Goal: Task Accomplishment & Management: Complete application form

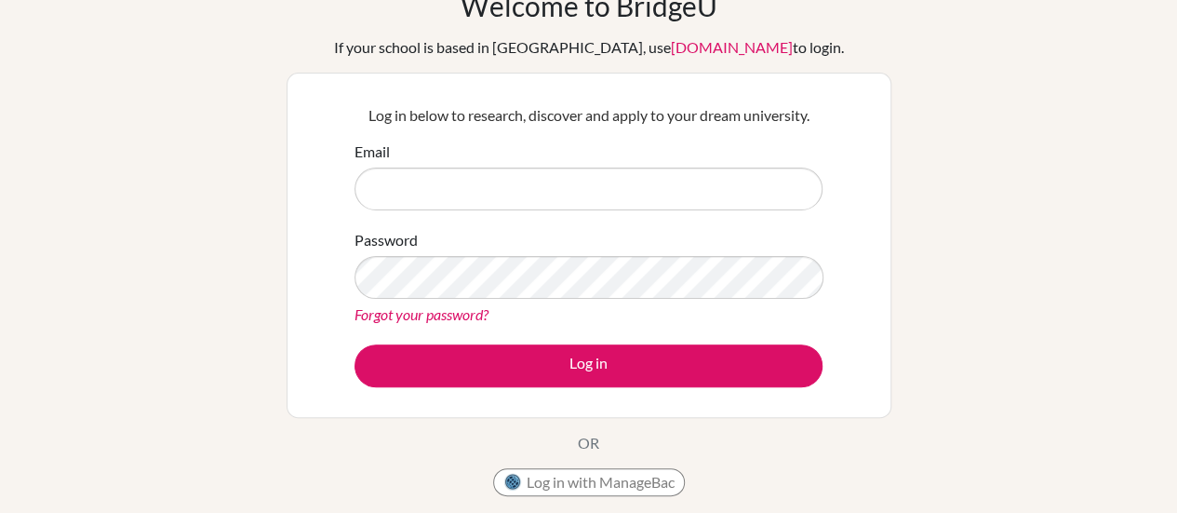
scroll to position [100, 0]
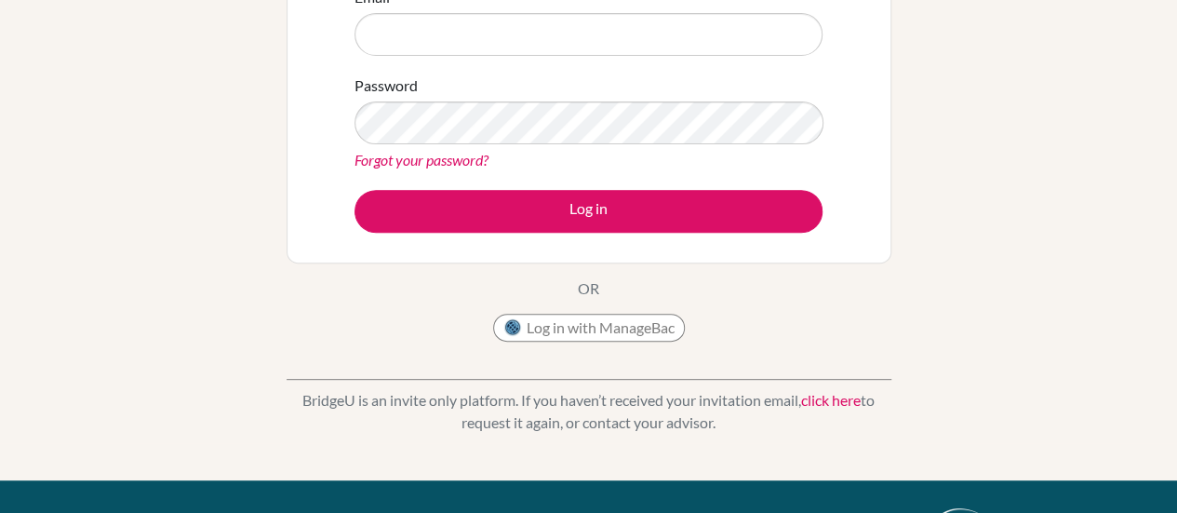
scroll to position [349, 0]
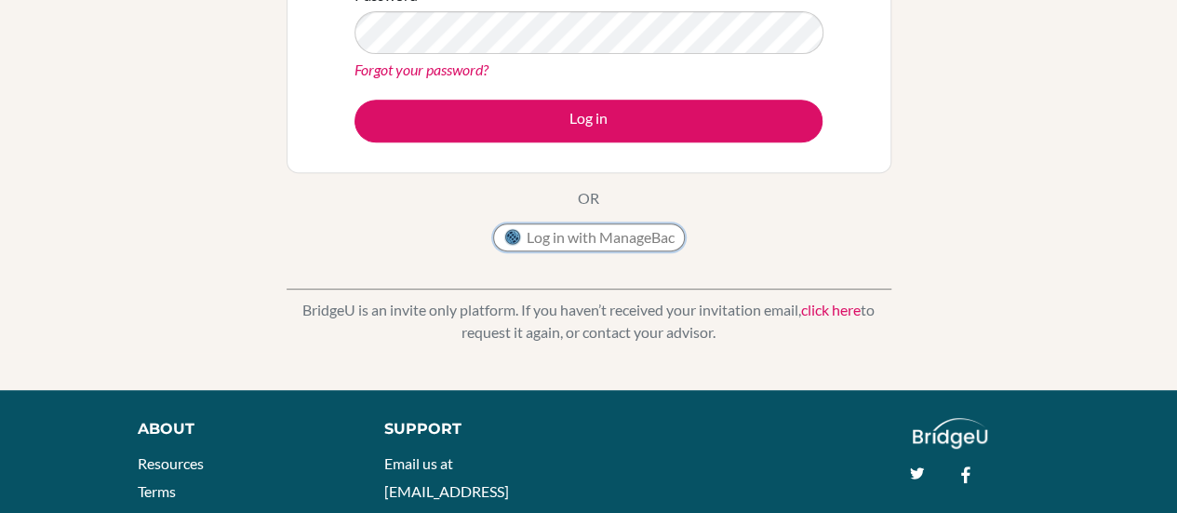
click at [628, 230] on button "Log in with ManageBac" at bounding box center [589, 237] width 192 height 28
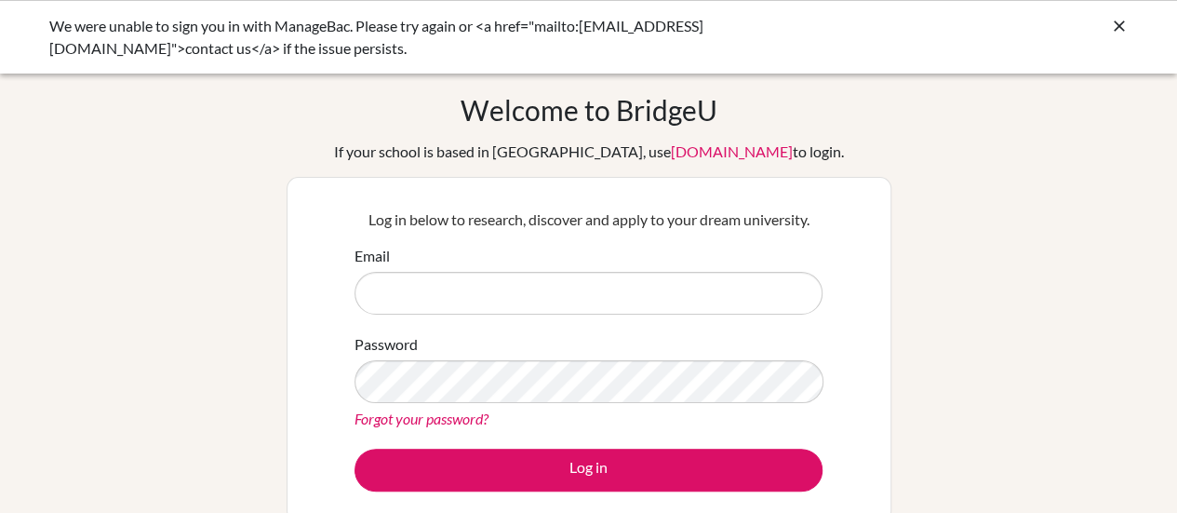
click at [1114, 25] on icon at bounding box center [1119, 26] width 19 height 19
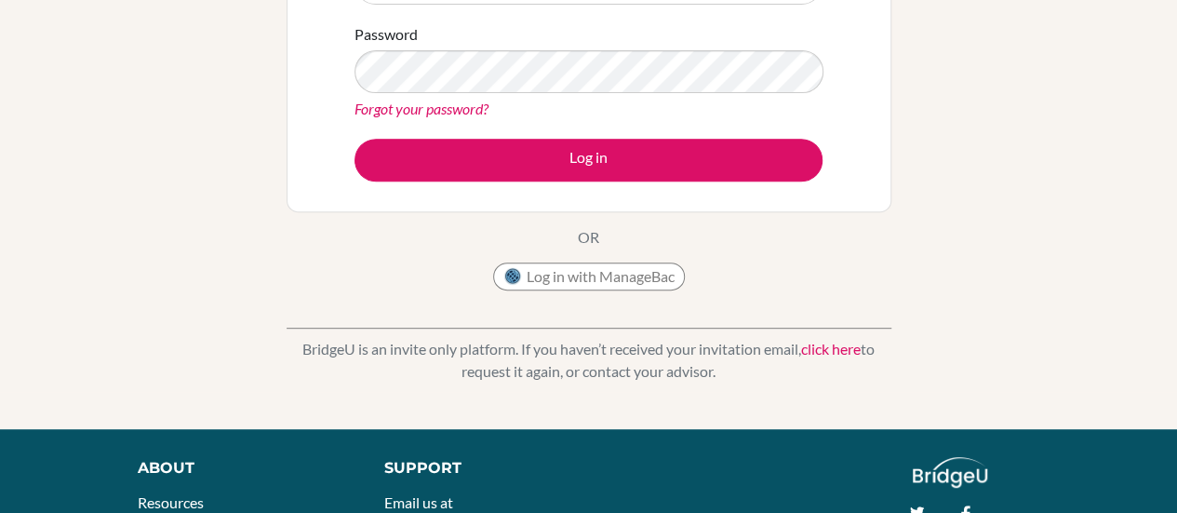
scroll to position [311, 0]
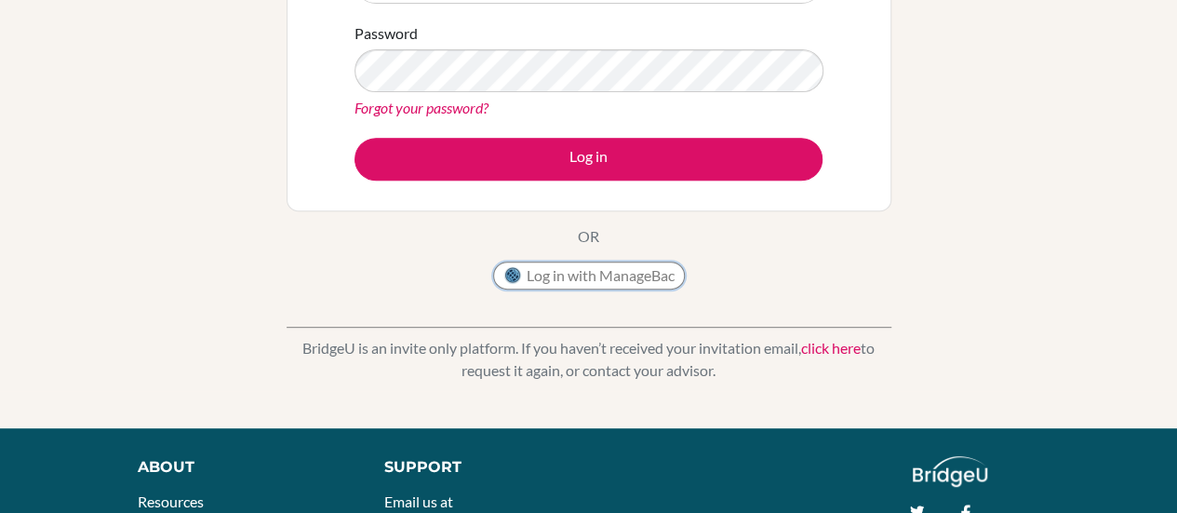
click at [620, 274] on button "Log in with ManageBac" at bounding box center [589, 275] width 192 height 28
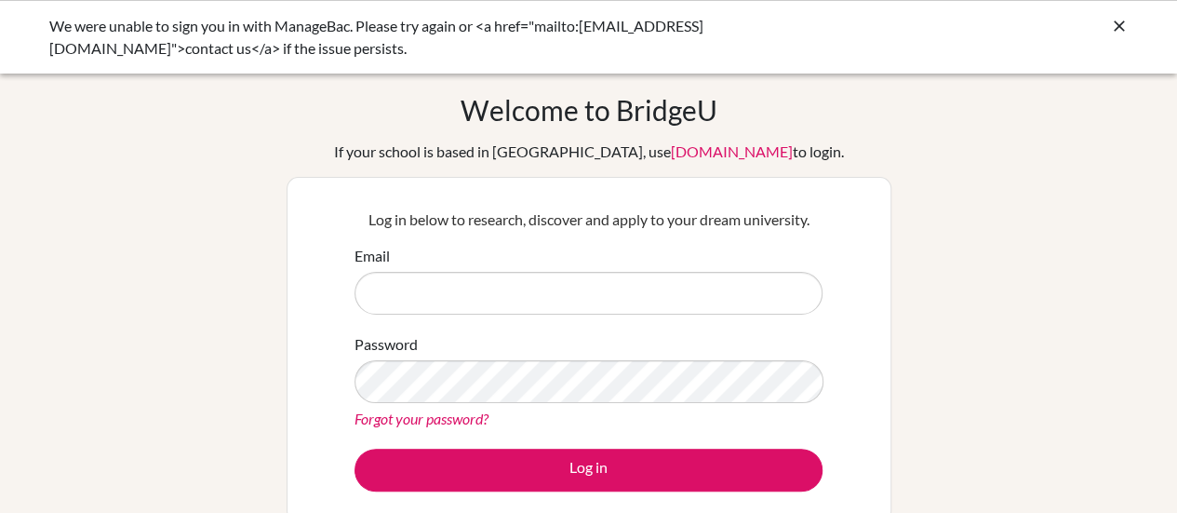
click at [1119, 31] on icon at bounding box center [1119, 26] width 19 height 19
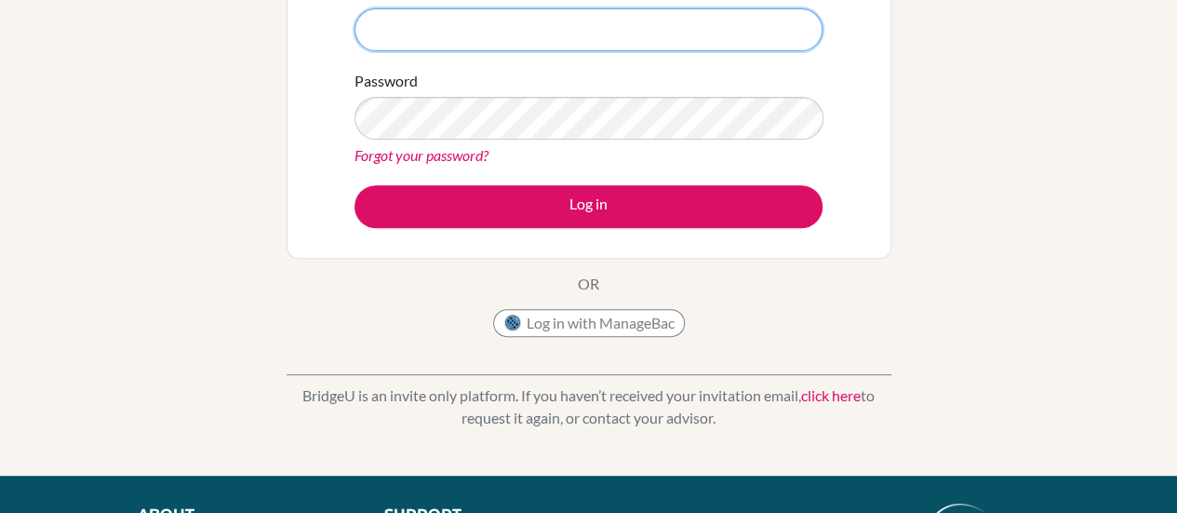
scroll to position [268, 0]
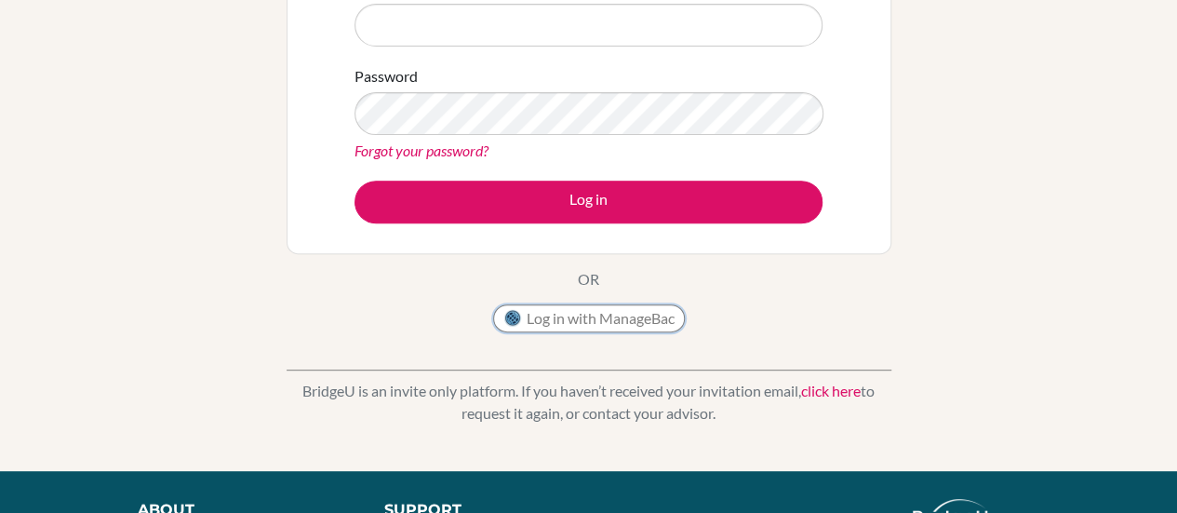
click at [594, 321] on button "Log in with ManageBac" at bounding box center [589, 318] width 192 height 28
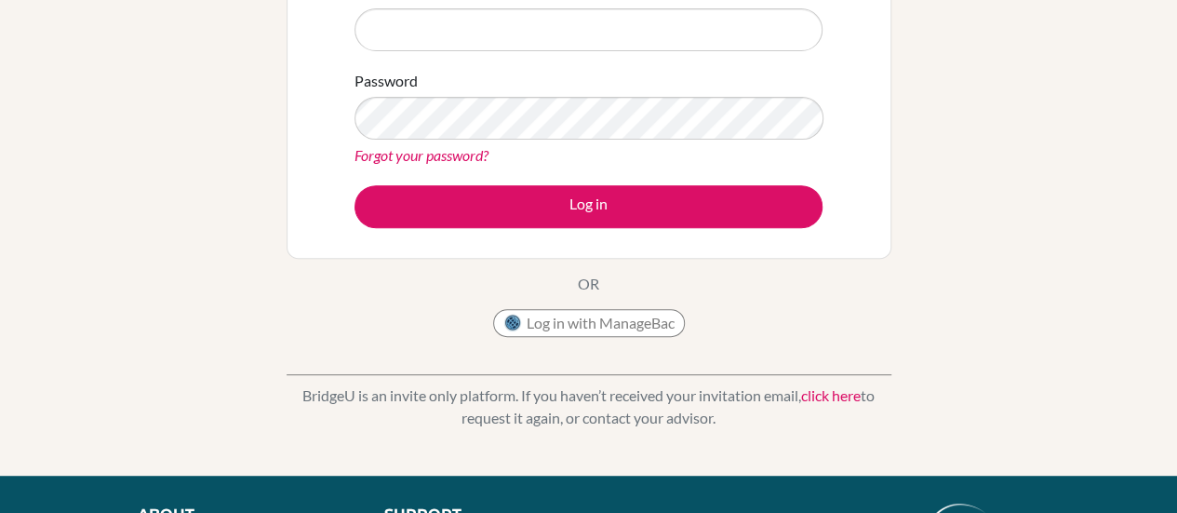
scroll to position [473, 0]
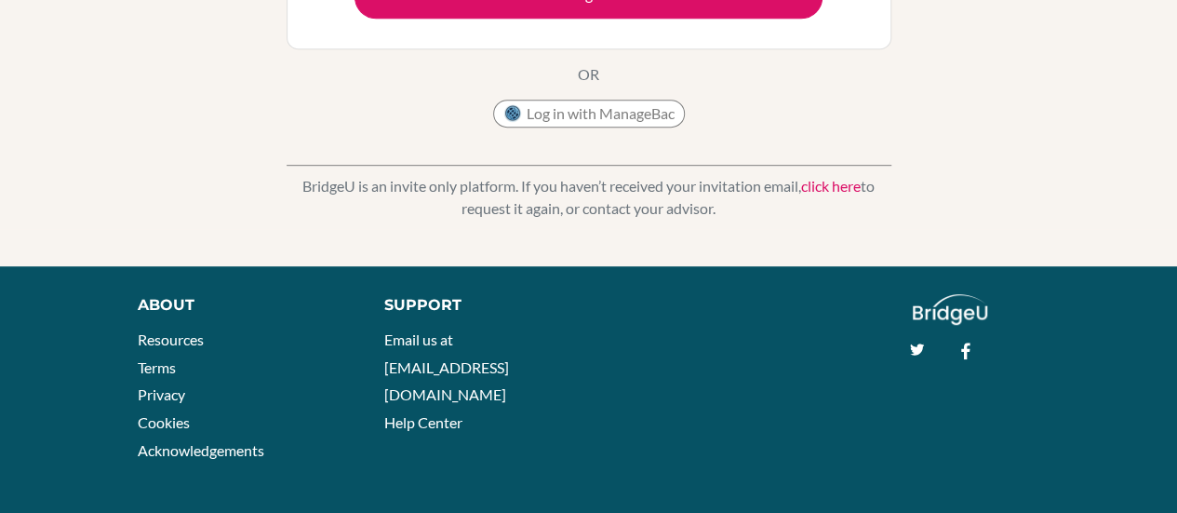
click at [834, 185] on link "click here" at bounding box center [831, 186] width 60 height 18
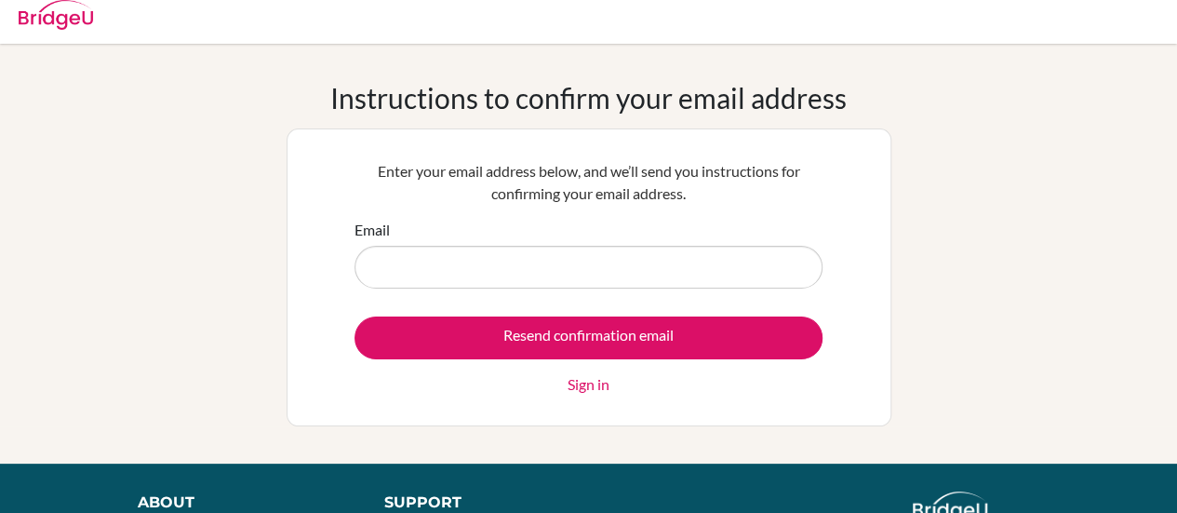
scroll to position [10, 0]
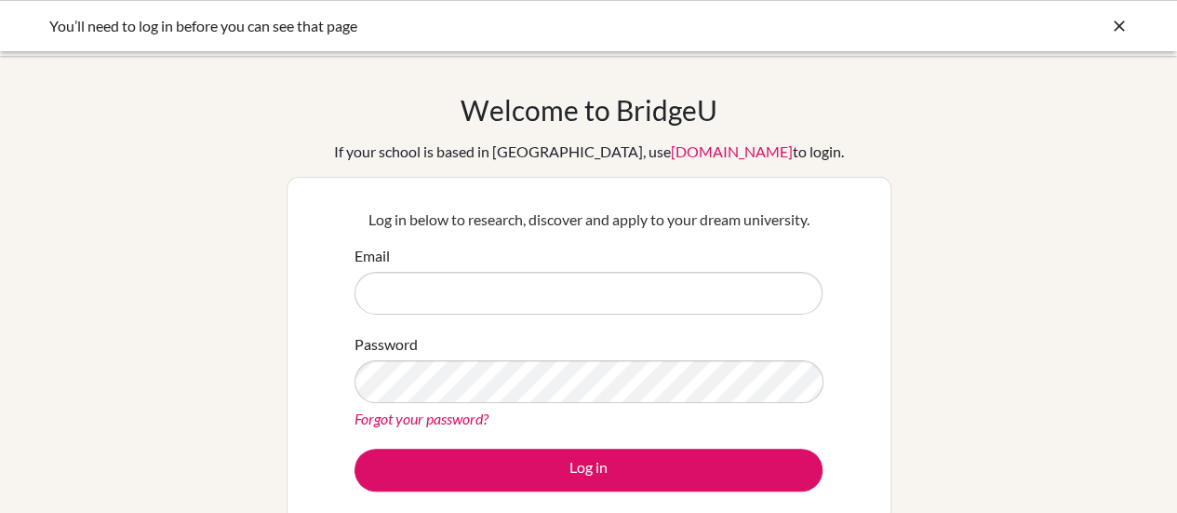
click at [433, 293] on input "Email" at bounding box center [588, 293] width 468 height 43
type input "[EMAIL_ADDRESS][DOMAIN_NAME]"
click at [465, 421] on link "Forgot your password?" at bounding box center [421, 418] width 134 height 18
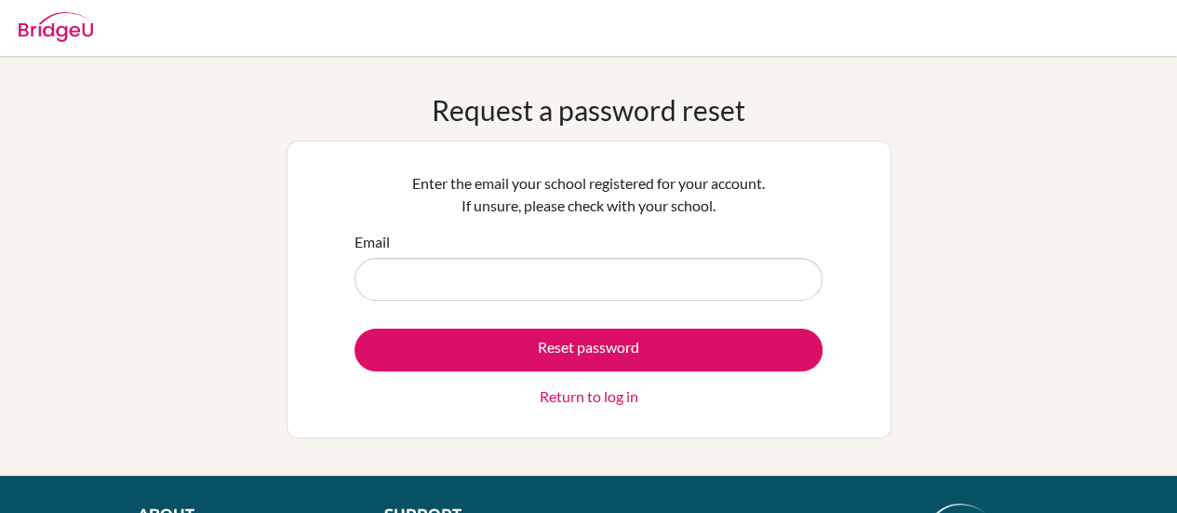
click at [458, 273] on input "Email" at bounding box center [588, 279] width 468 height 43
type input "seetha.l@gsis.ac.in"
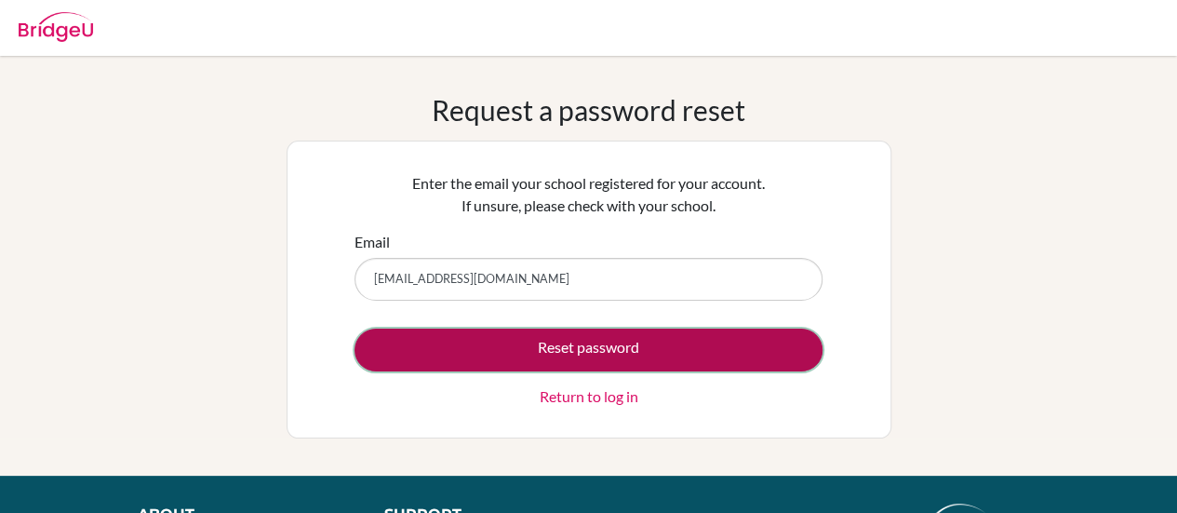
click at [566, 355] on button "Reset password" at bounding box center [588, 349] width 468 height 43
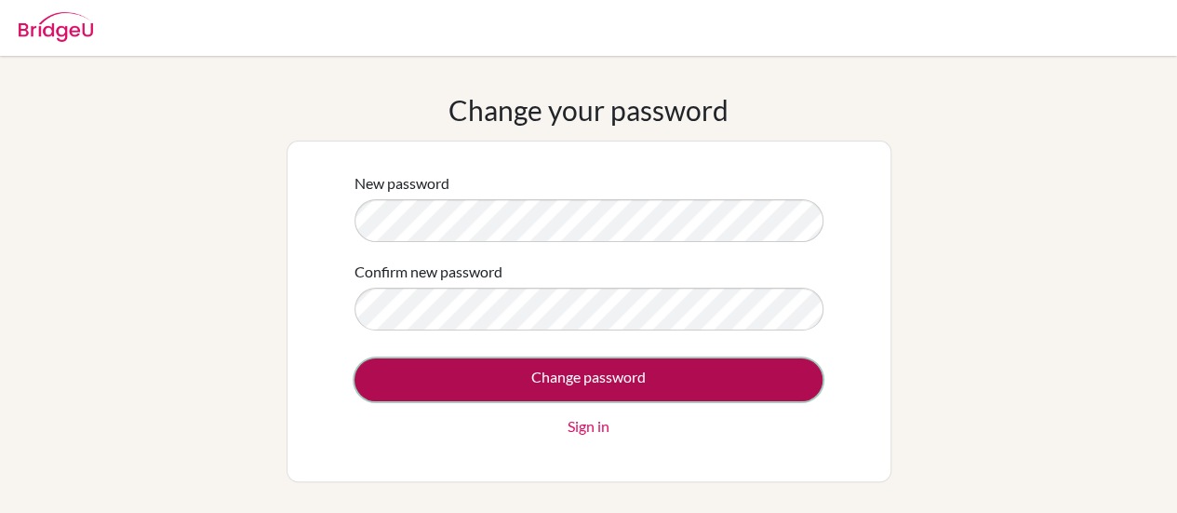
click at [667, 384] on input "Change password" at bounding box center [588, 379] width 468 height 43
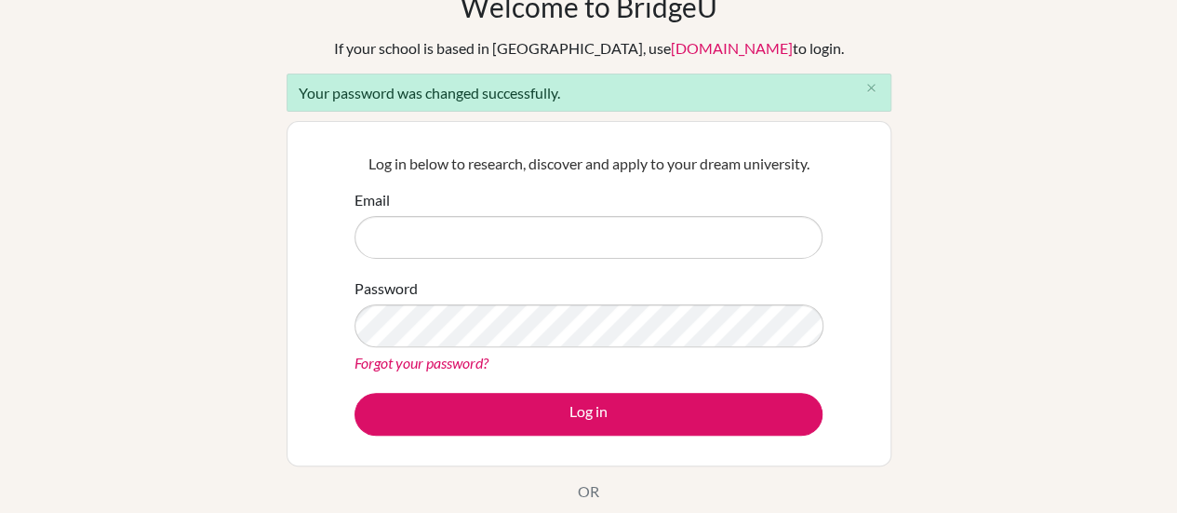
scroll to position [104, 0]
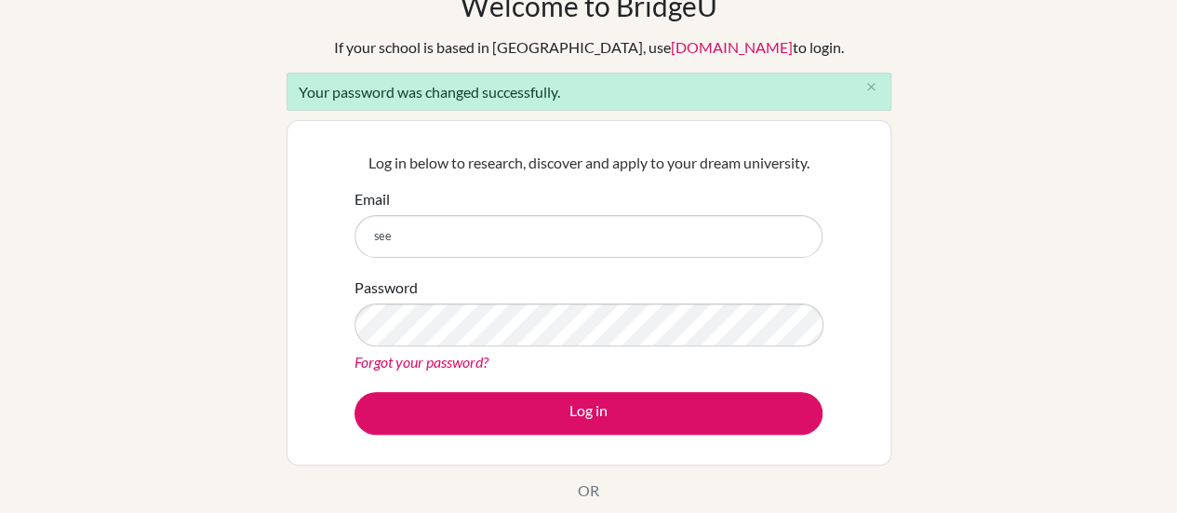
type input "[EMAIL_ADDRESS][DOMAIN_NAME]"
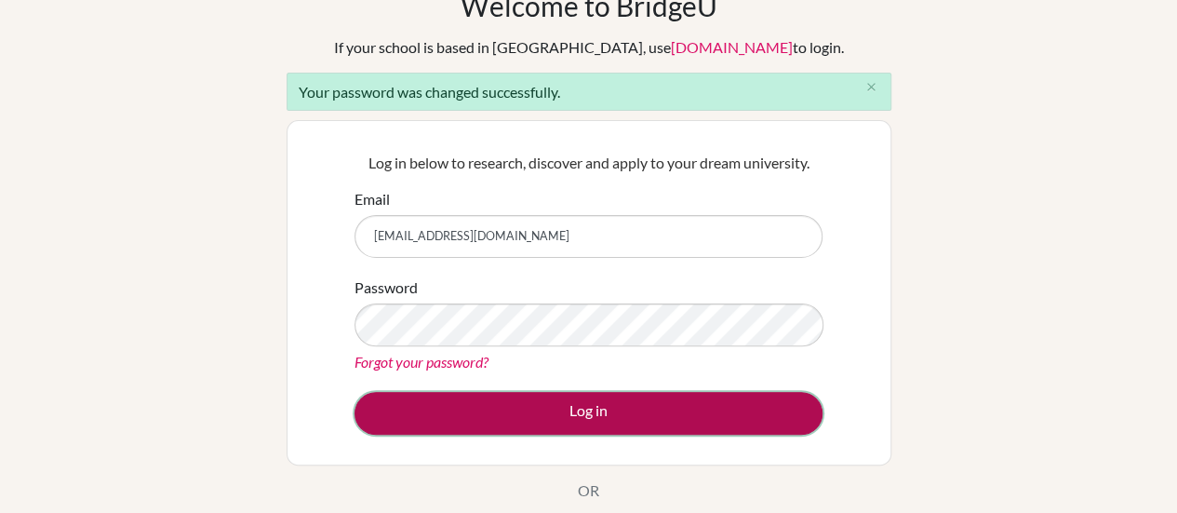
click at [635, 420] on button "Log in" at bounding box center [588, 413] width 468 height 43
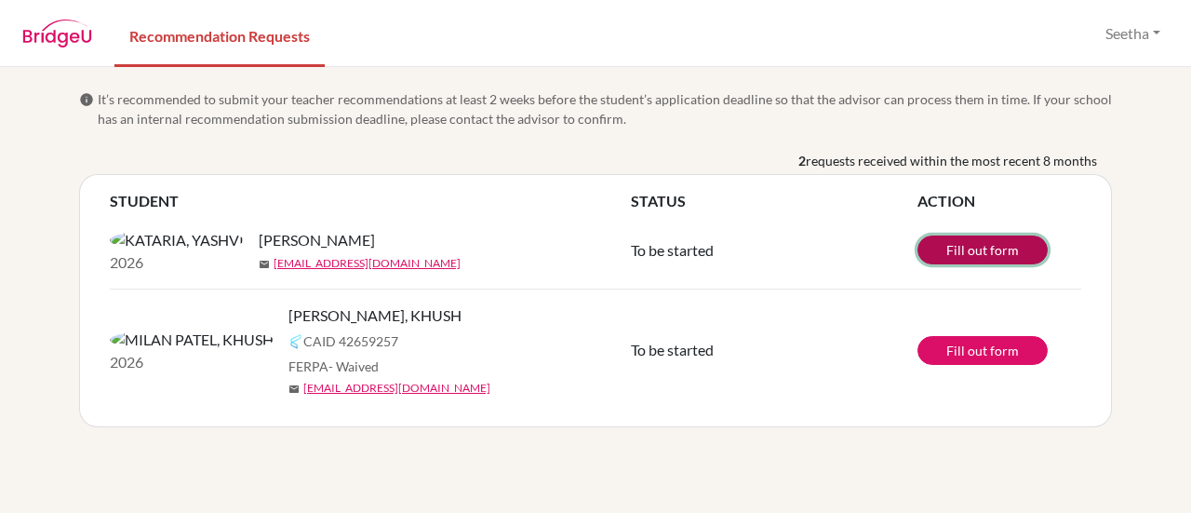
click at [996, 260] on link "Fill out form" at bounding box center [982, 249] width 130 height 29
